Goal: Navigation & Orientation: Find specific page/section

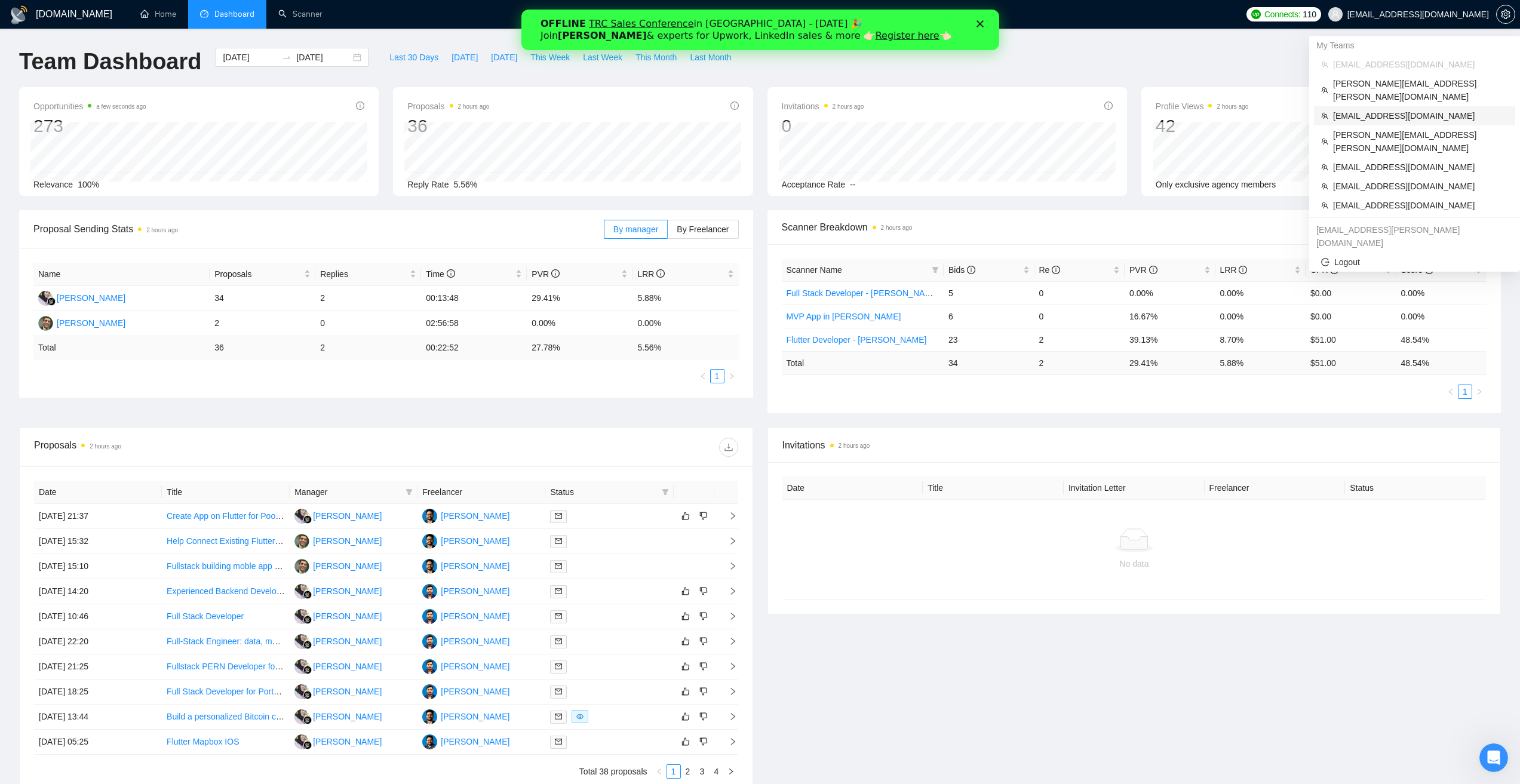
click at [1403, 109] on span "[EMAIL_ADDRESS][DOMAIN_NAME]" at bounding box center [1421, 116] width 175 height 13
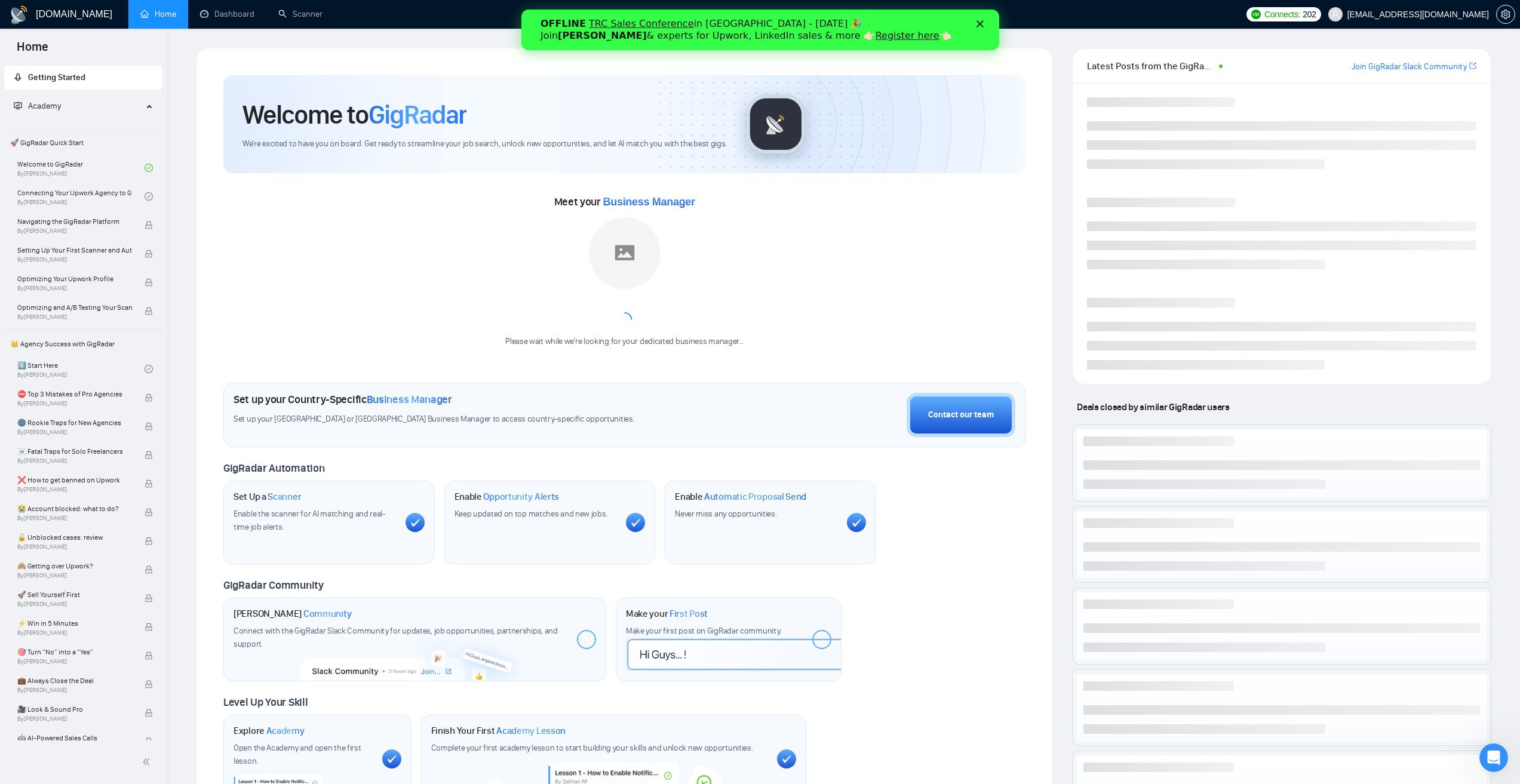
click at [982, 25] on icon "Закрити" at bounding box center [980, 24] width 7 height 7
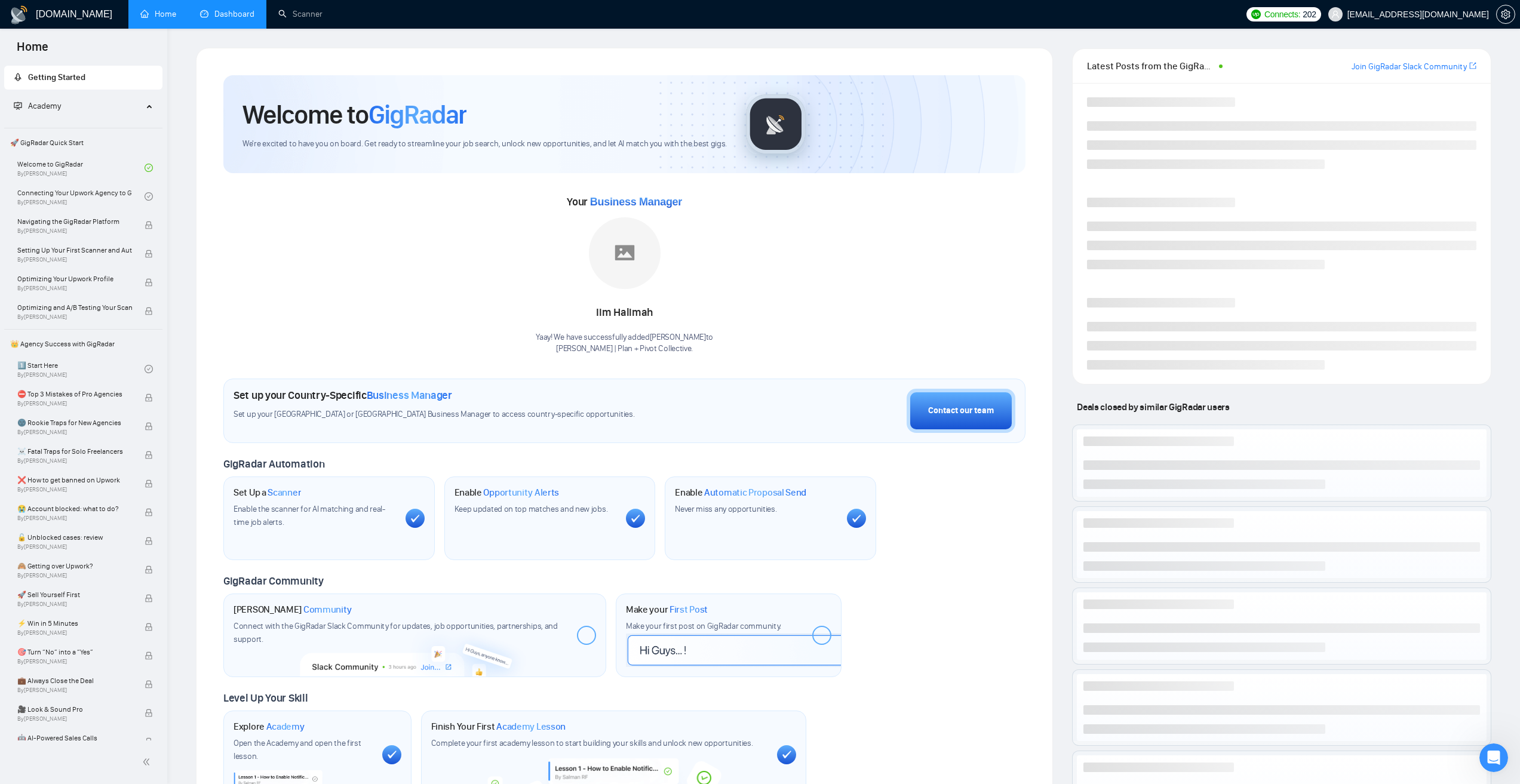
click at [246, 12] on link "Dashboard" at bounding box center [227, 14] width 54 height 10
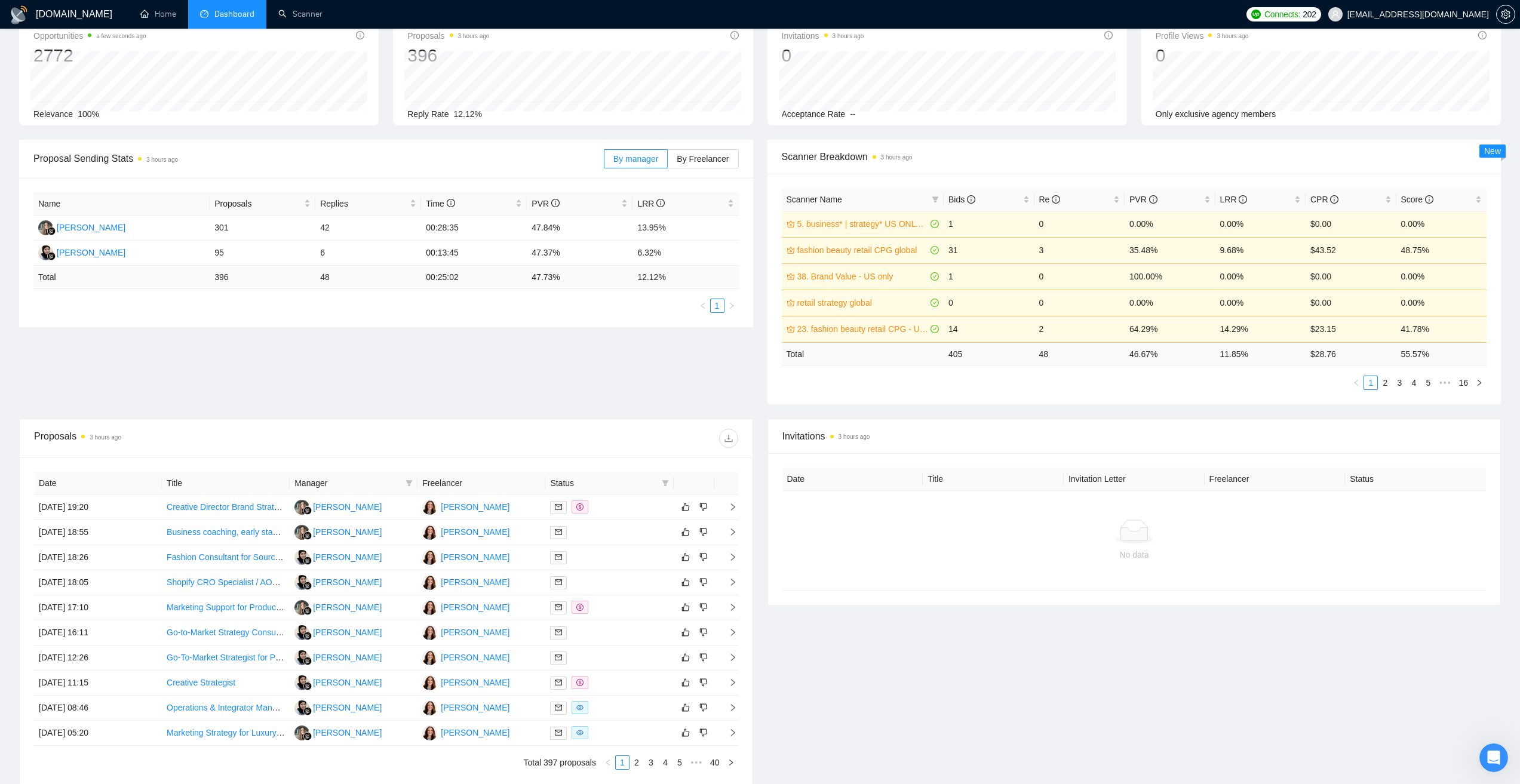
scroll to position [120, 0]
